Goal: Complete application form

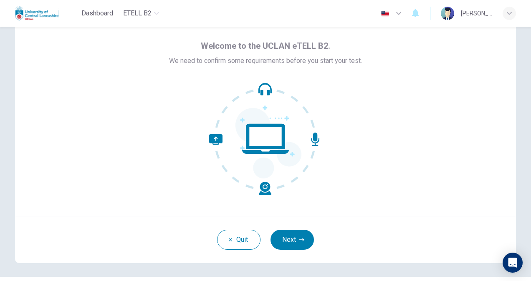
scroll to position [27, 0]
click at [294, 237] on button "Next" at bounding box center [291, 240] width 43 height 20
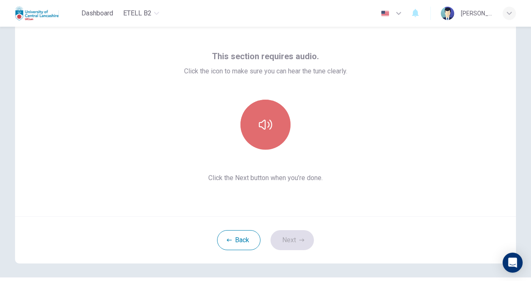
click at [269, 126] on icon "button" at bounding box center [265, 125] width 13 height 10
click at [265, 129] on icon "button" at bounding box center [265, 124] width 13 height 13
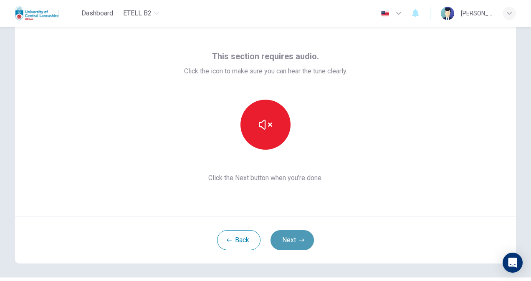
click at [285, 237] on button "Next" at bounding box center [291, 240] width 43 height 20
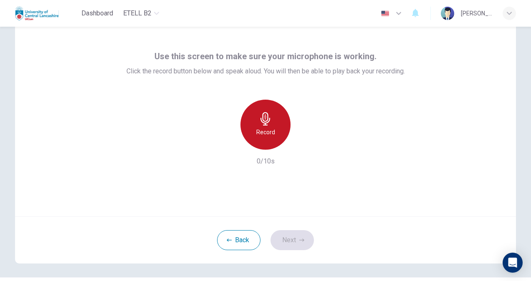
click at [272, 121] on div "Record" at bounding box center [265, 125] width 50 height 50
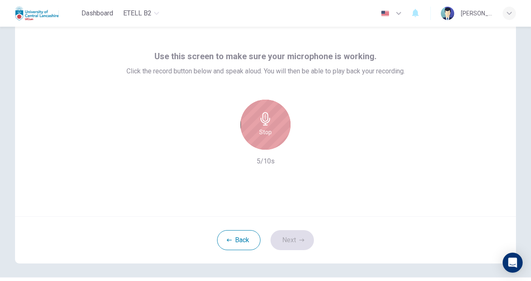
click at [272, 121] on div "Stop" at bounding box center [265, 125] width 50 height 50
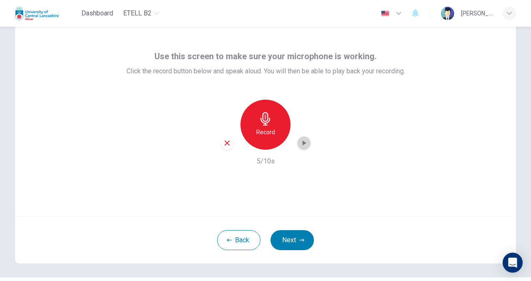
click at [302, 142] on icon "button" at bounding box center [304, 143] width 4 height 5
click at [302, 242] on button "Next" at bounding box center [291, 240] width 43 height 20
